Goal: Information Seeking & Learning: Learn about a topic

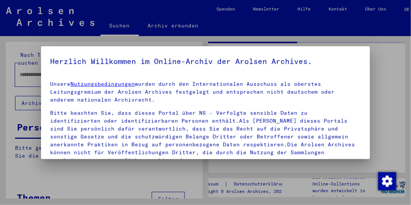
type input "*******"
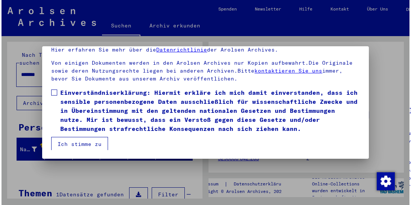
scroll to position [95, 0]
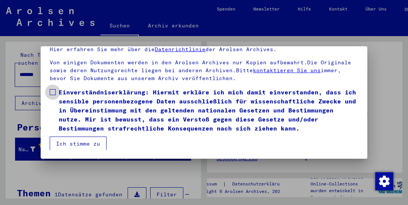
click at [203, 103] on span "Einverständniserklärung: Hiermit erkläre ich mich damit einverstanden, dass ich…" at bounding box center [208, 110] width 299 height 45
click at [102, 143] on button "Ich stimme zu" at bounding box center [78, 144] width 57 height 14
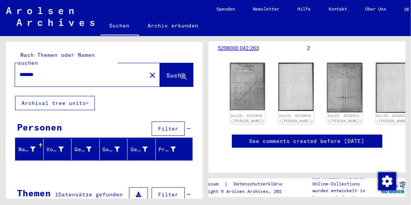
scroll to position [124, 0]
click at [244, 67] on img at bounding box center [247, 86] width 37 height 50
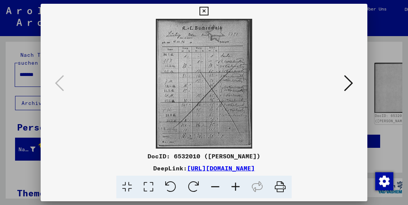
click at [354, 86] on button at bounding box center [349, 83] width 14 height 21
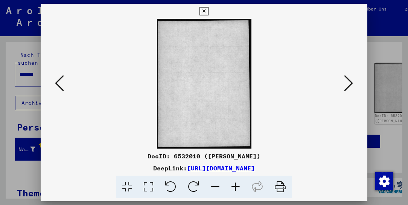
click at [354, 86] on button at bounding box center [349, 83] width 14 height 21
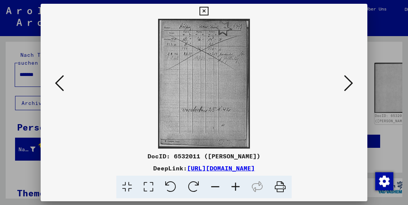
click at [354, 86] on button at bounding box center [349, 83] width 14 height 21
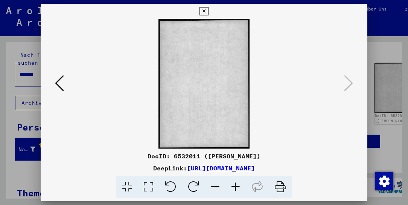
click at [381, 67] on div at bounding box center [204, 102] width 408 height 205
